Goal: Transaction & Acquisition: Purchase product/service

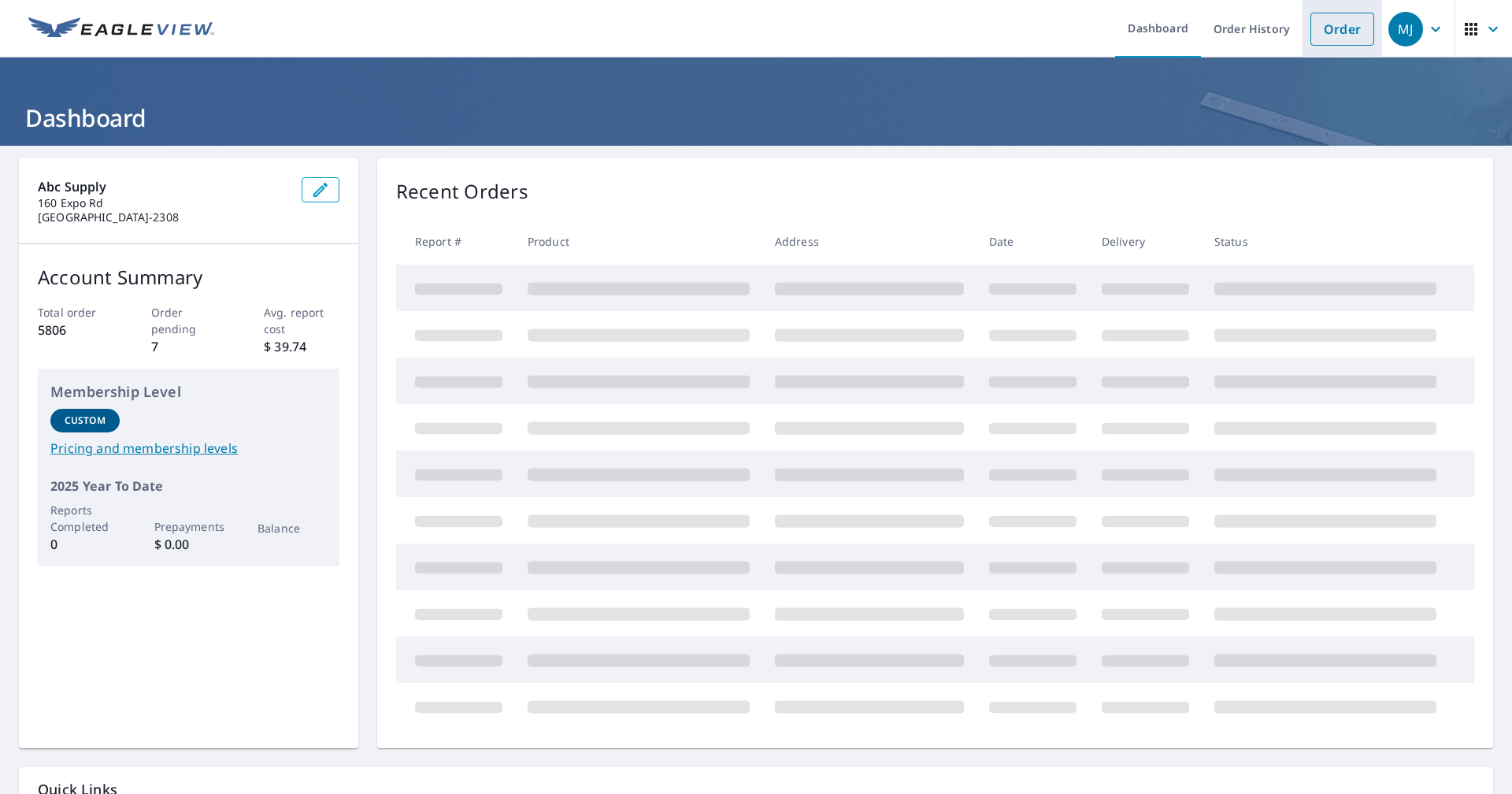
click at [1345, 38] on link "Order" at bounding box center [1342, 29] width 64 height 33
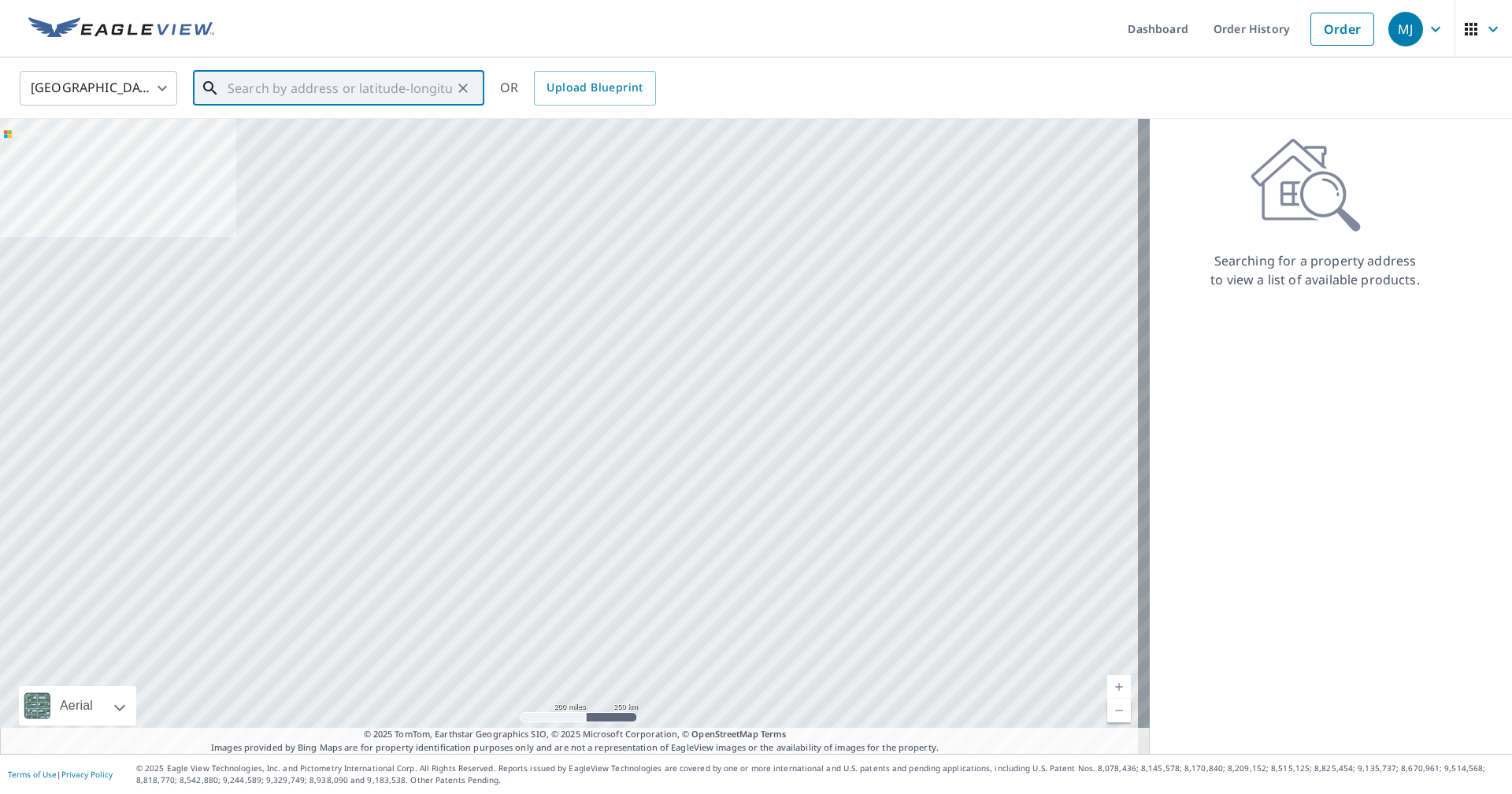
click at [423, 91] on input "text" at bounding box center [339, 88] width 225 height 44
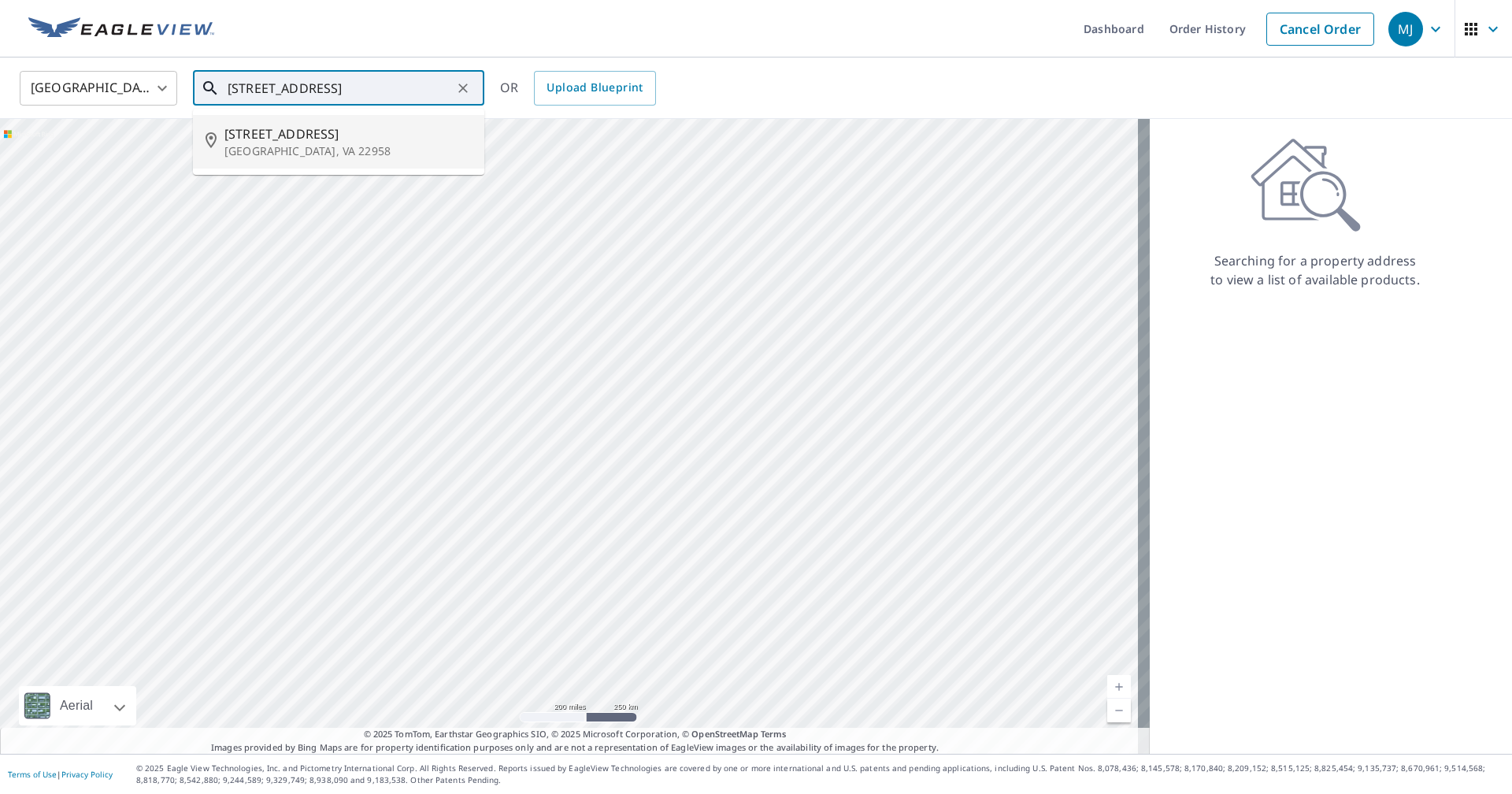
click at [328, 136] on span "[STREET_ADDRESS]" at bounding box center [348, 133] width 247 height 19
type input "[STREET_ADDRESS]"
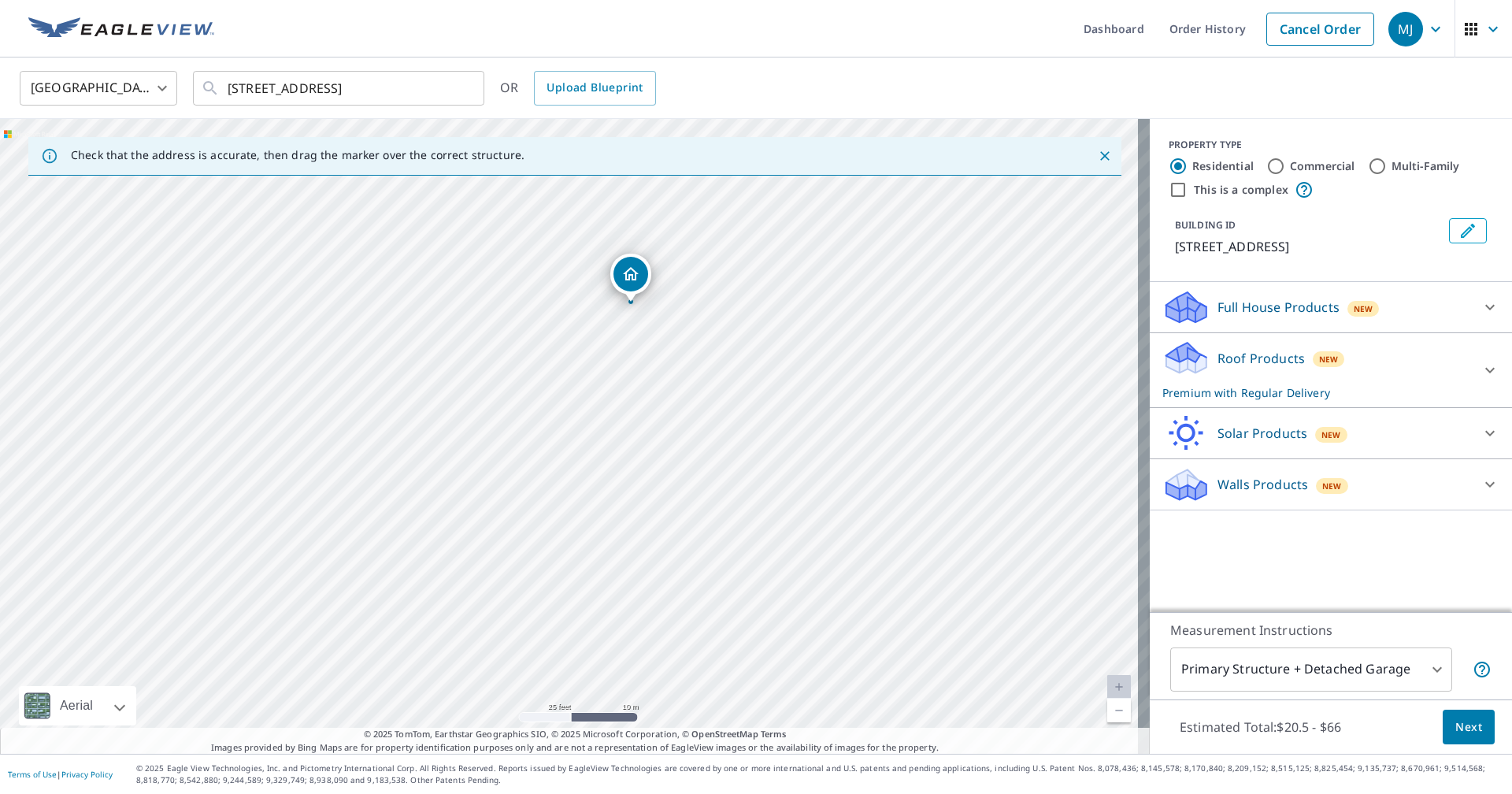
drag, startPoint x: 648, startPoint y: 286, endPoint x: 620, endPoint y: 283, distance: 28.2
click at [1456, 730] on span "Next" at bounding box center [1469, 728] width 27 height 20
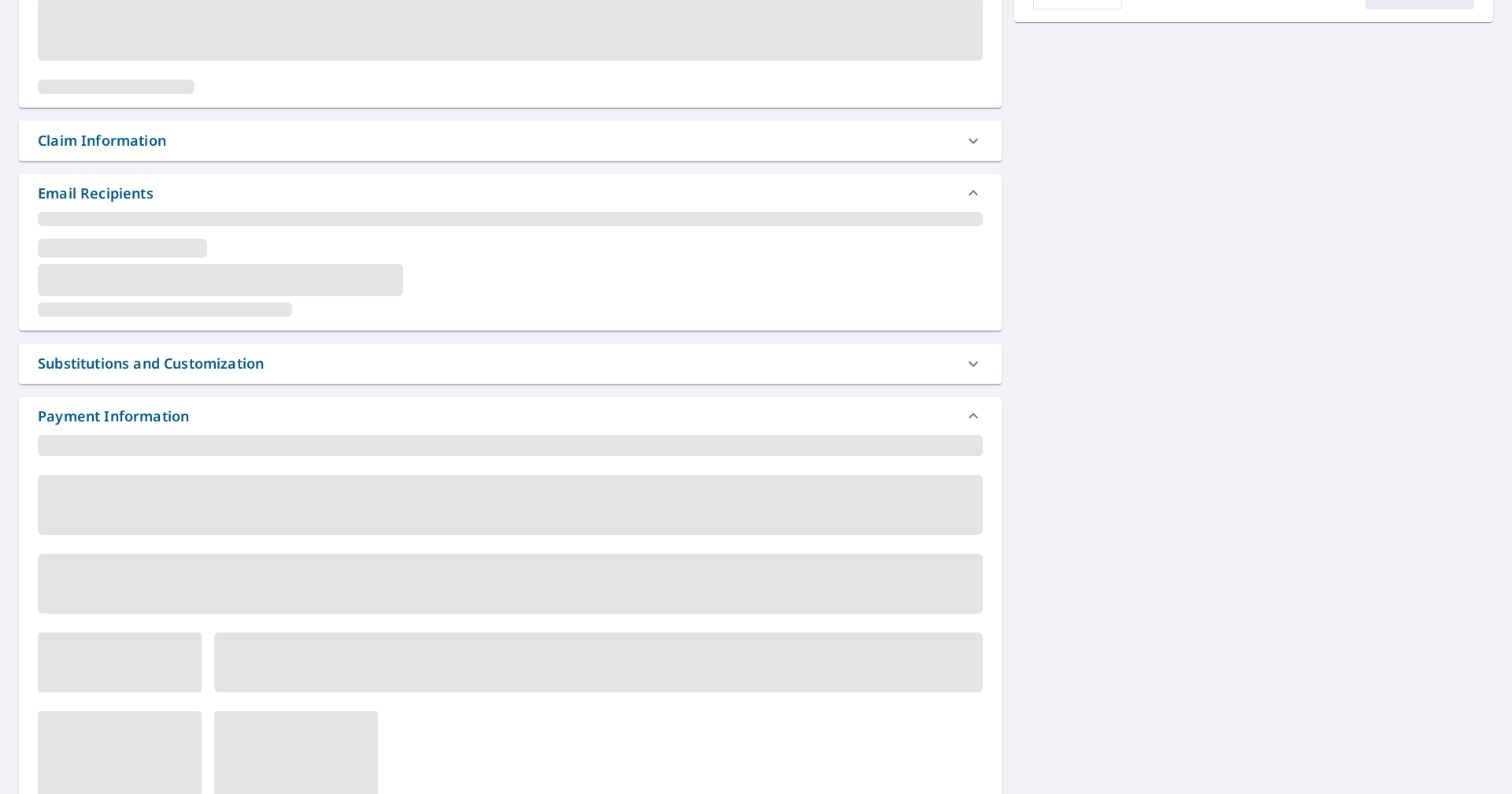
scroll to position [209, 0]
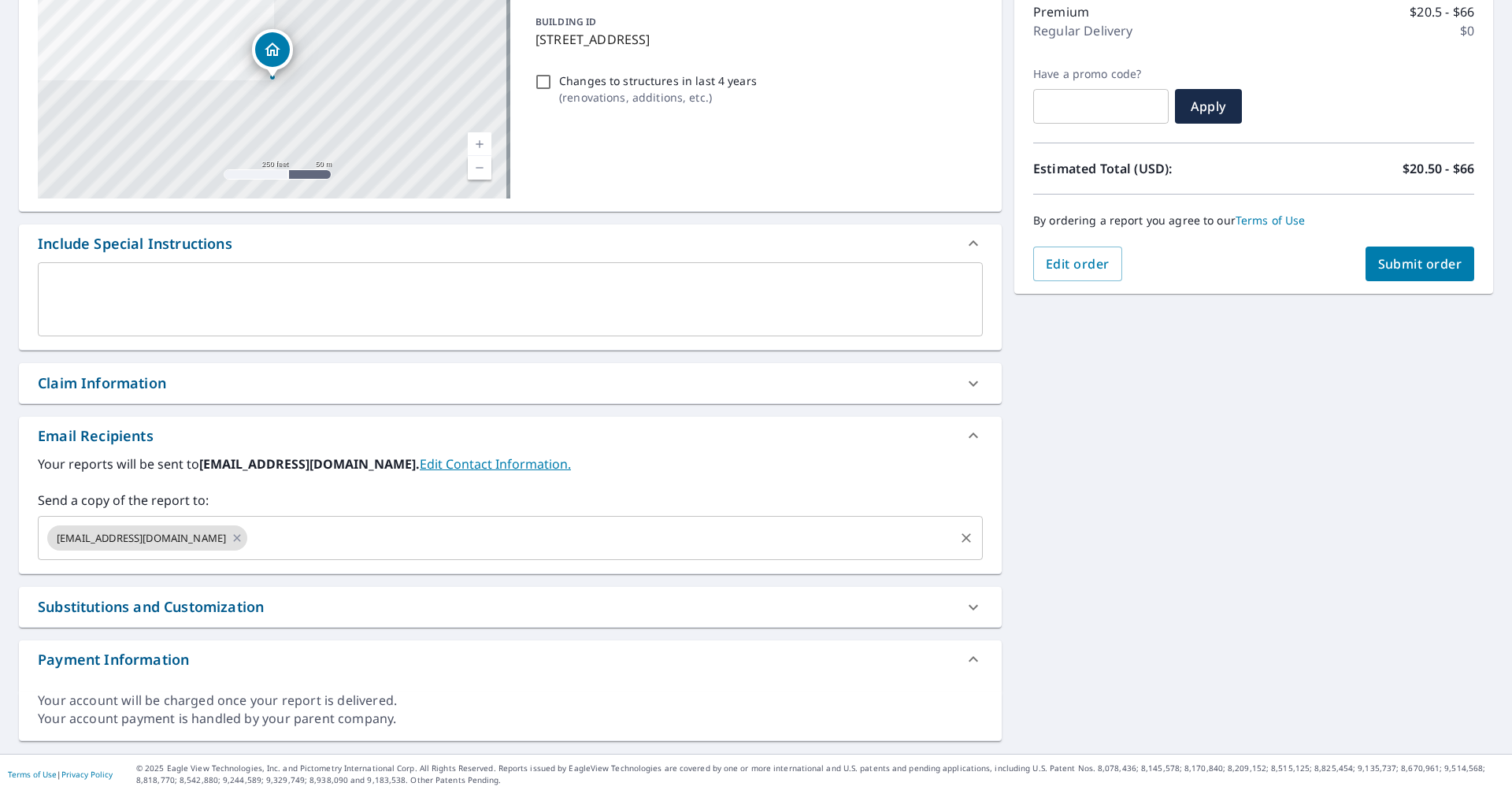
click at [181, 539] on span "[EMAIL_ADDRESS][DOMAIN_NAME]" at bounding box center [141, 538] width 188 height 15
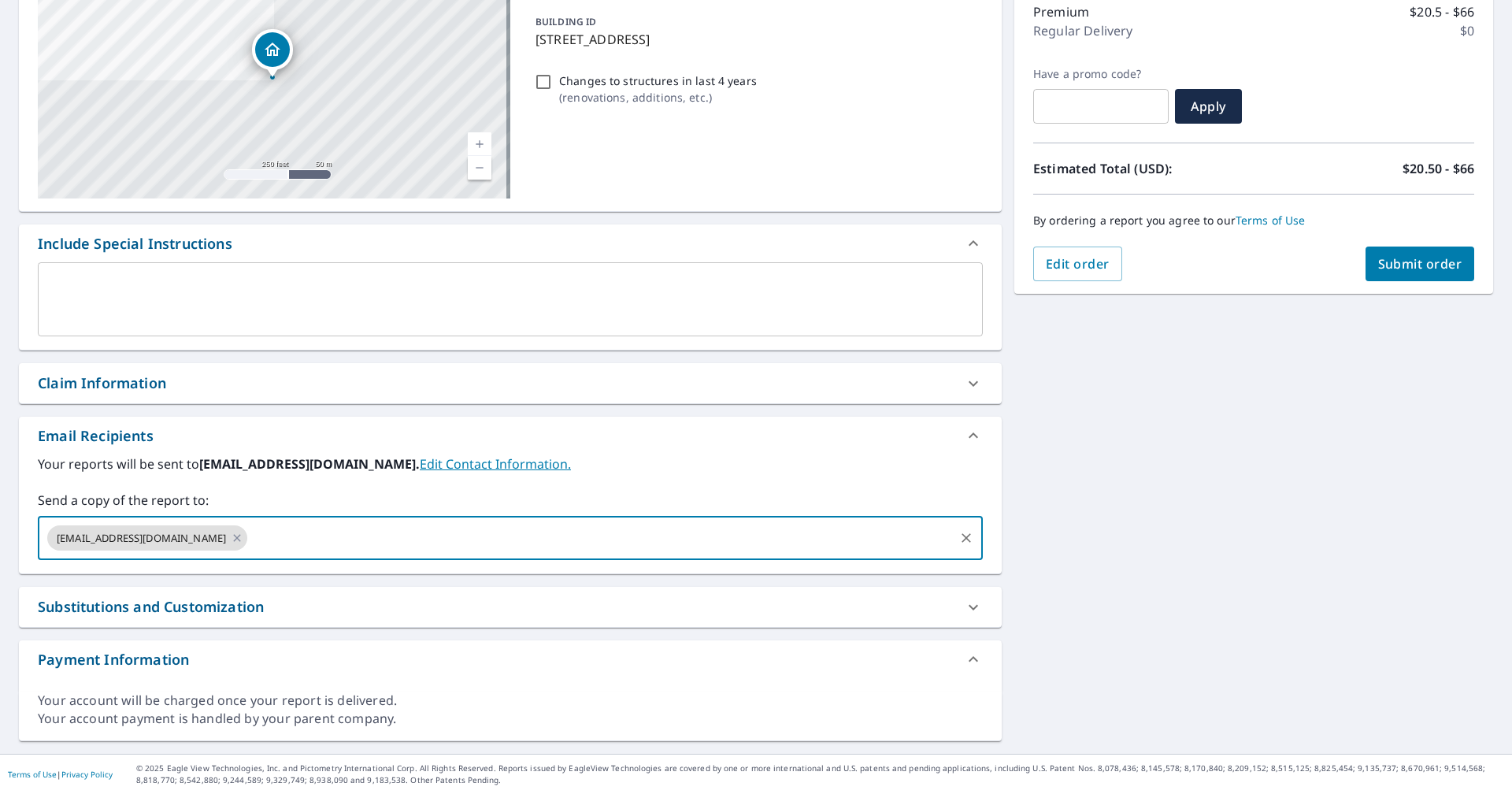
click at [197, 538] on div "[EMAIL_ADDRESS][DOMAIN_NAME]" at bounding box center [148, 538] width 200 height 25
click at [234, 540] on icon at bounding box center [237, 538] width 7 height 7
click at [181, 539] on input "text" at bounding box center [498, 537] width 907 height 30
type input "[PERSON_NAME][EMAIL_ADDRESS][PERSON_NAME][DOMAIN_NAME]"
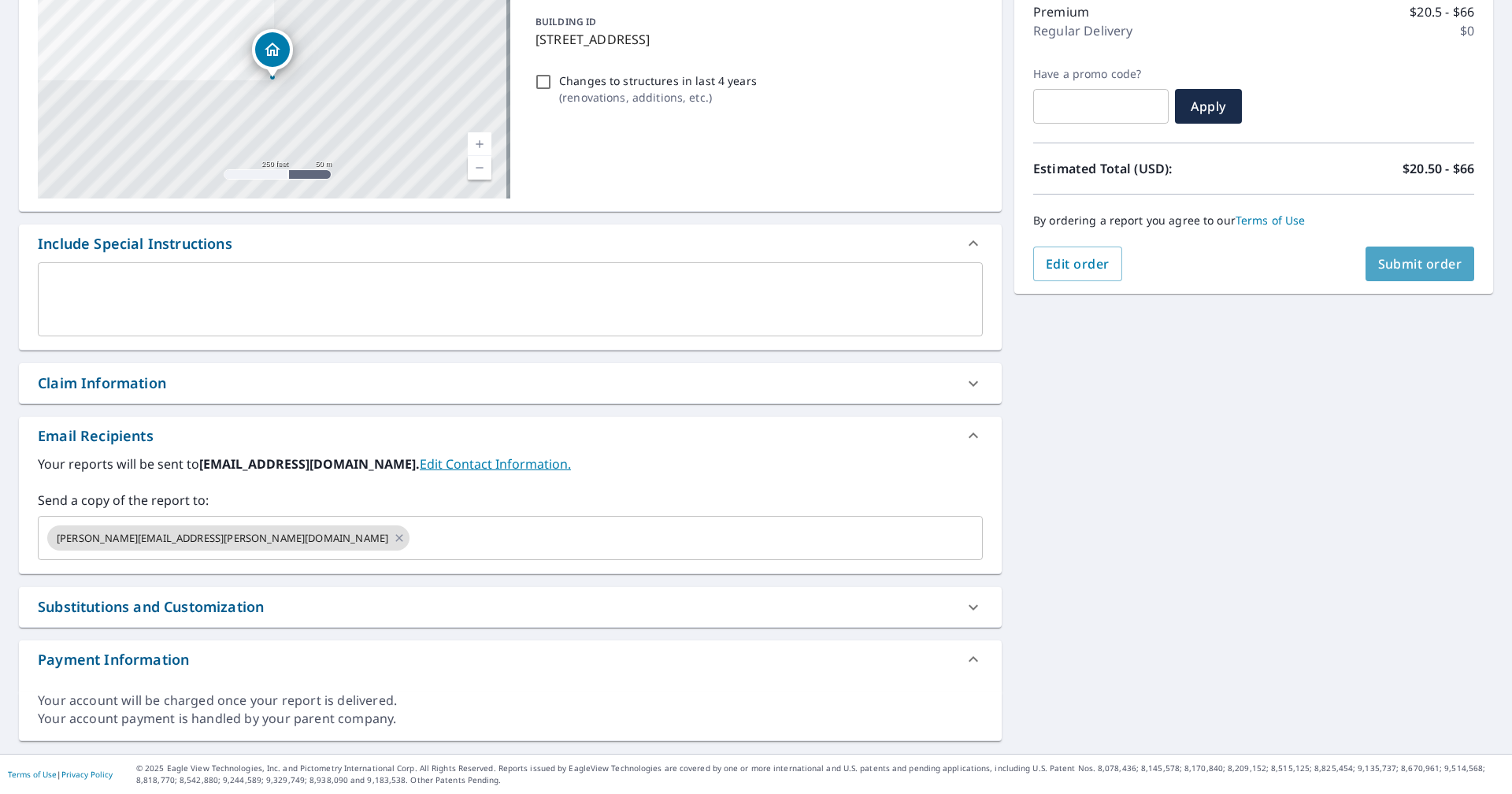
click at [1377, 253] on button "Submit order" at bounding box center [1420, 264] width 109 height 35
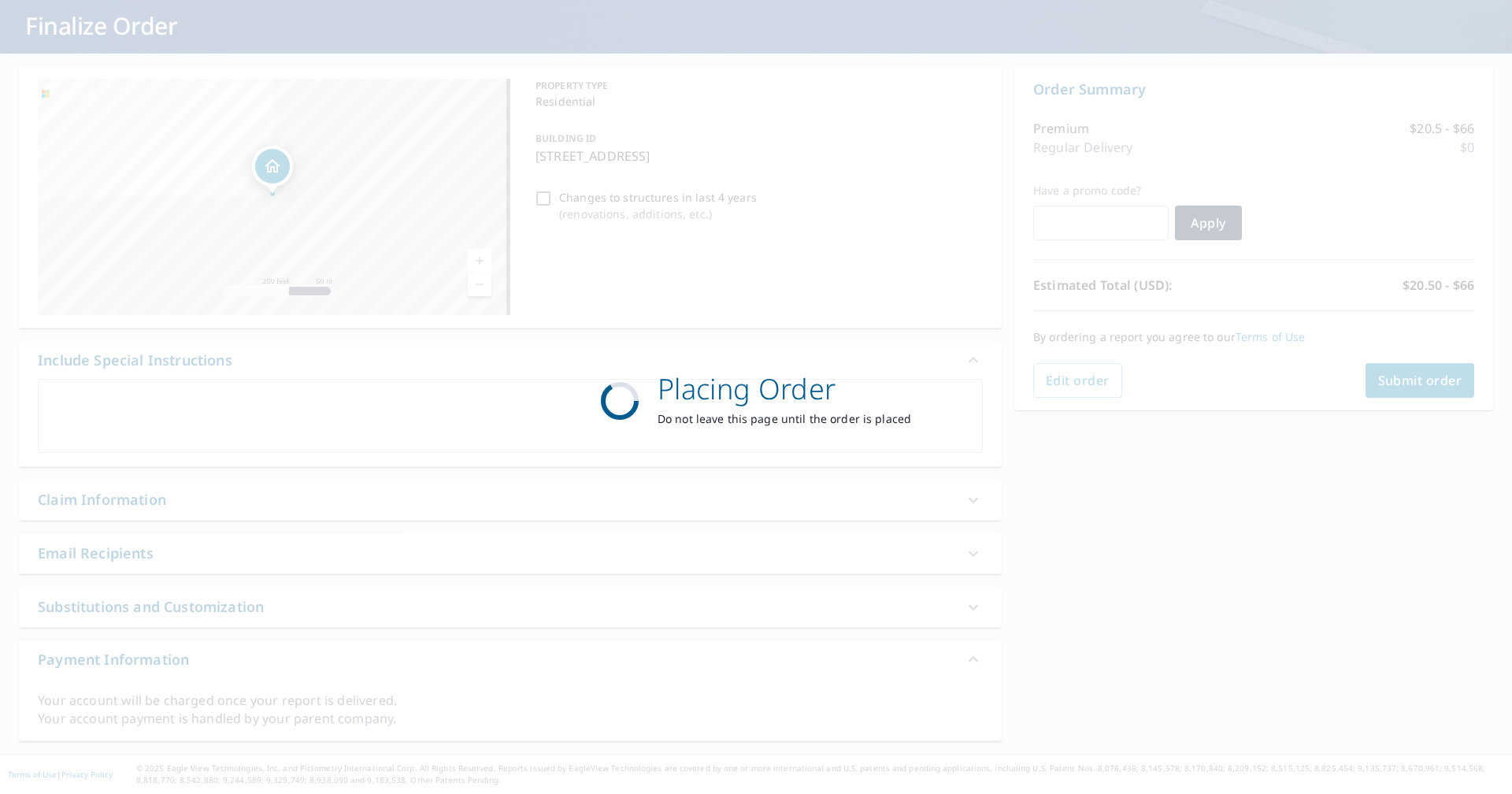
scroll to position [92, 0]
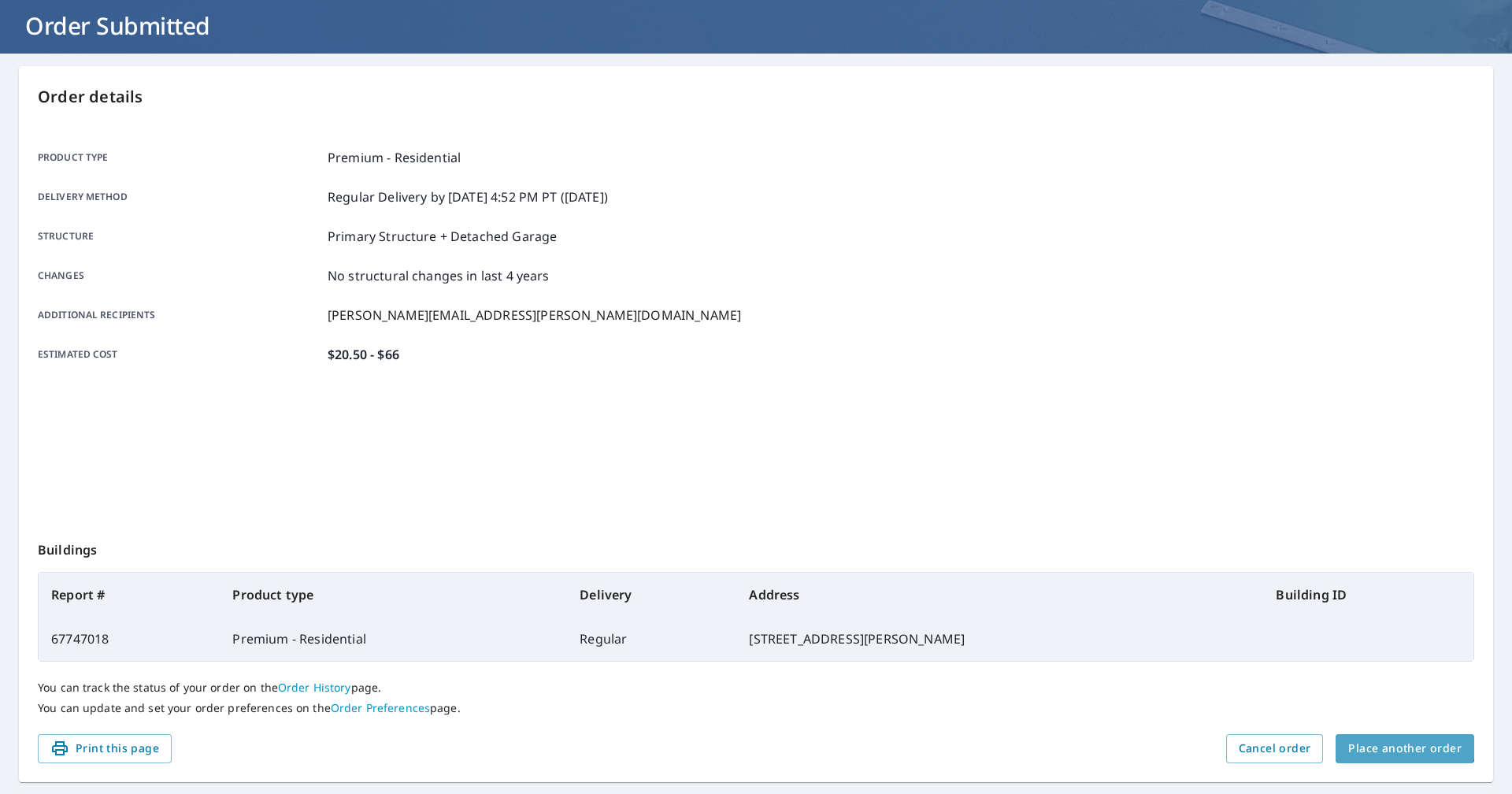
click at [1391, 740] on span "Place another order" at bounding box center [1405, 749] width 114 height 20
